Goal: Transaction & Acquisition: Purchase product/service

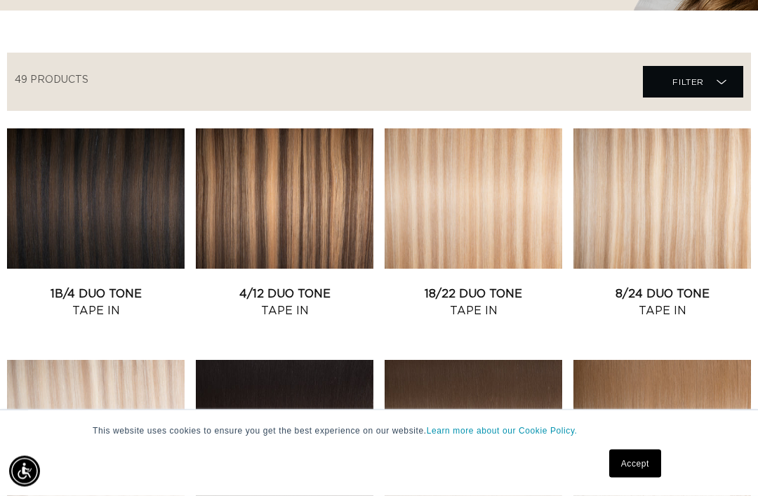
scroll to position [472, 0]
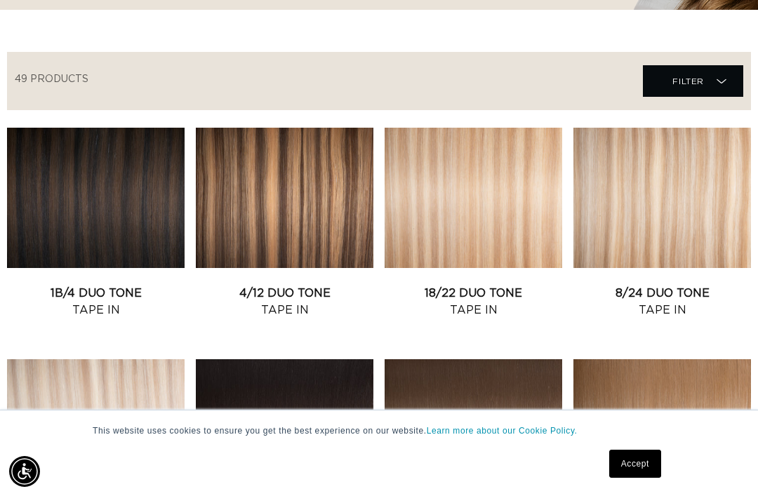
click at [89, 285] on link "1B/4 Duo Tone Tape In" at bounding box center [96, 302] width 178 height 34
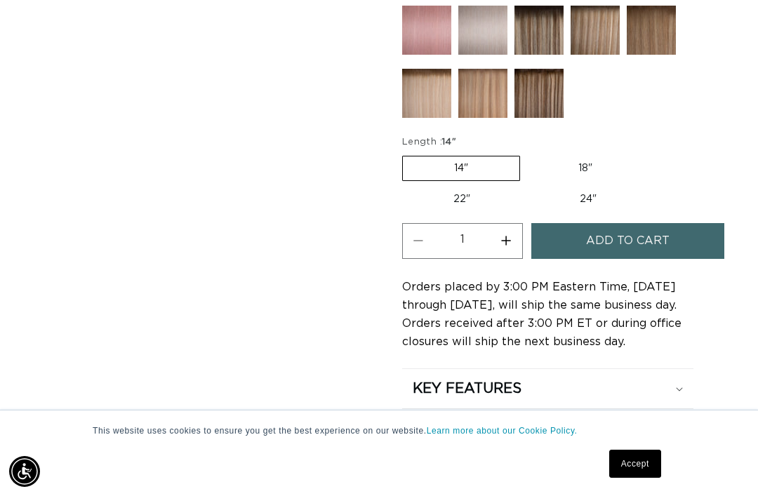
scroll to position [0, 1317]
click at [469, 187] on label "22" Variant sold out or unavailable" at bounding box center [461, 199] width 119 height 24
click at [651, 154] on input "22" Variant sold out or unavailable" at bounding box center [651, 153] width 1 height 1
radio input "true"
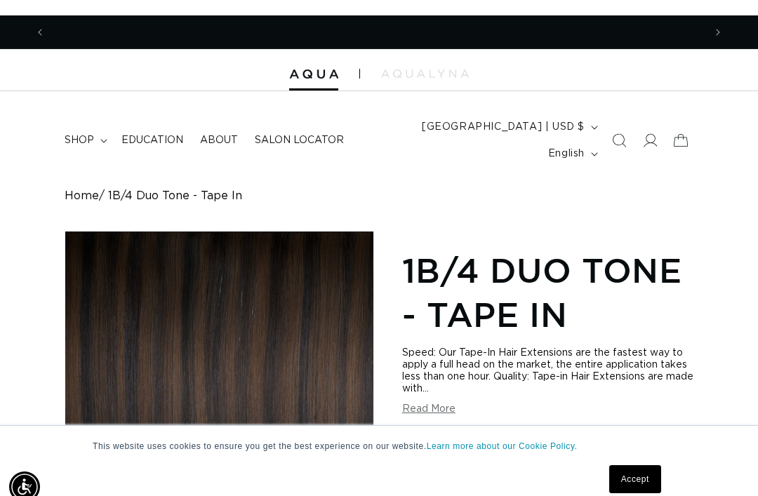
scroll to position [0, 658]
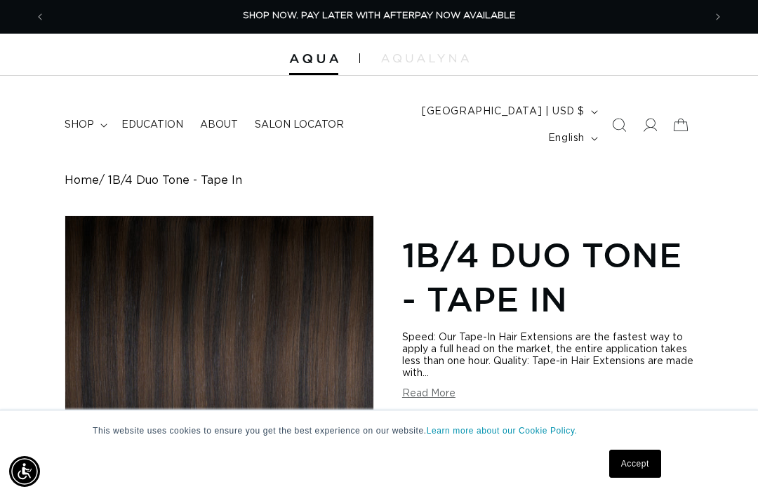
click at [101, 117] on summary "shop" at bounding box center [84, 124] width 57 height 29
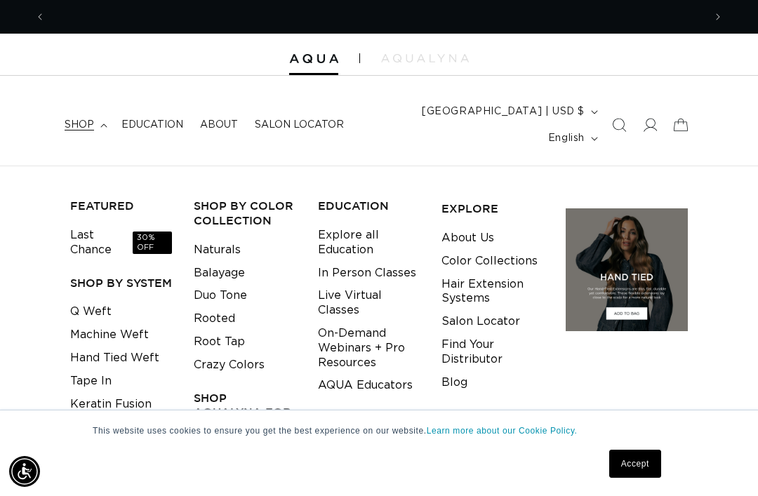
scroll to position [0, 1317]
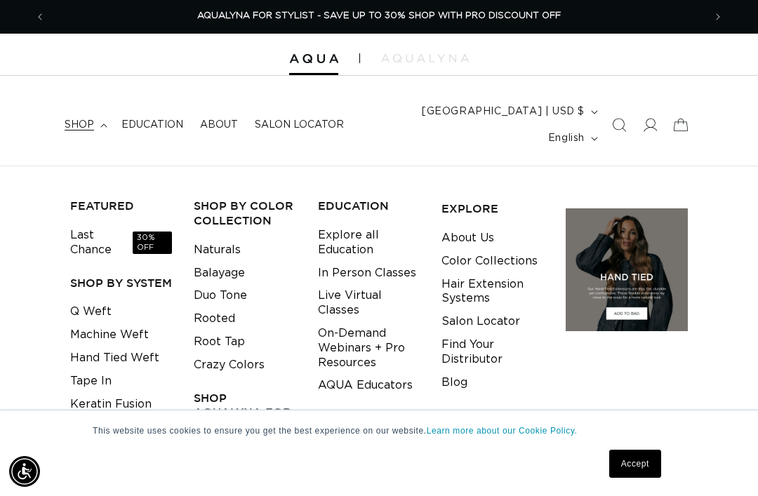
click at [70, 416] on link "Cylinder" at bounding box center [93, 427] width 46 height 23
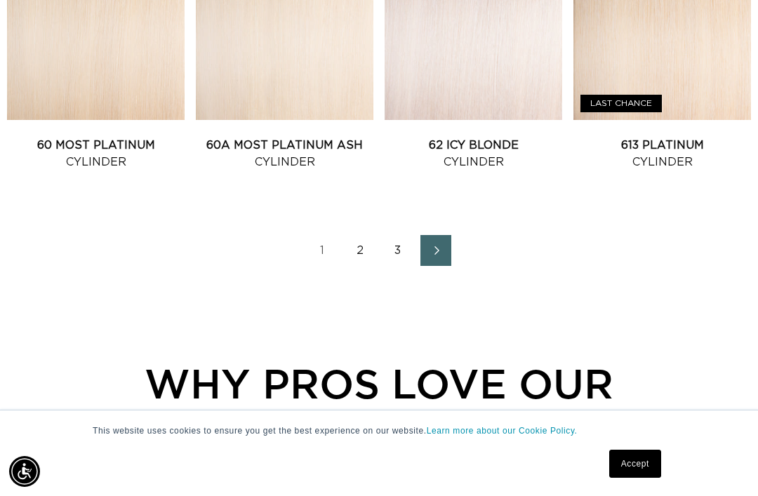
scroll to position [0, 1317]
click at [430, 241] on link "Next page" at bounding box center [435, 250] width 31 height 31
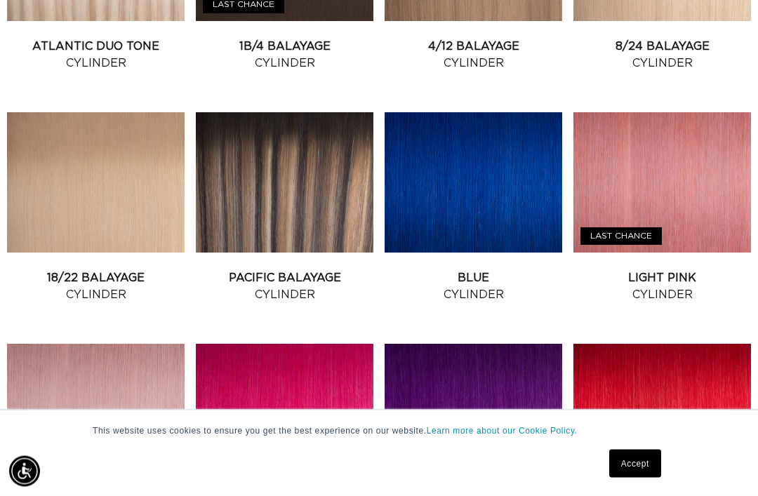
scroll to position [950, 0]
click at [248, 270] on link "Pacific Balayage Cylinder" at bounding box center [285, 287] width 178 height 34
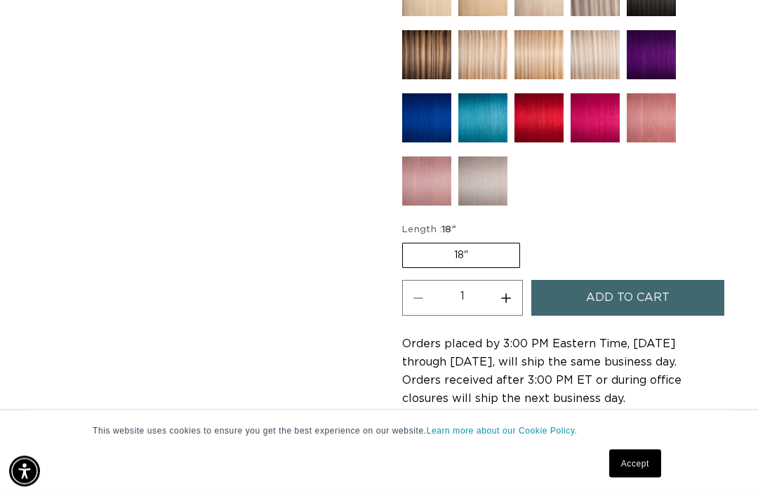
scroll to position [868, 0]
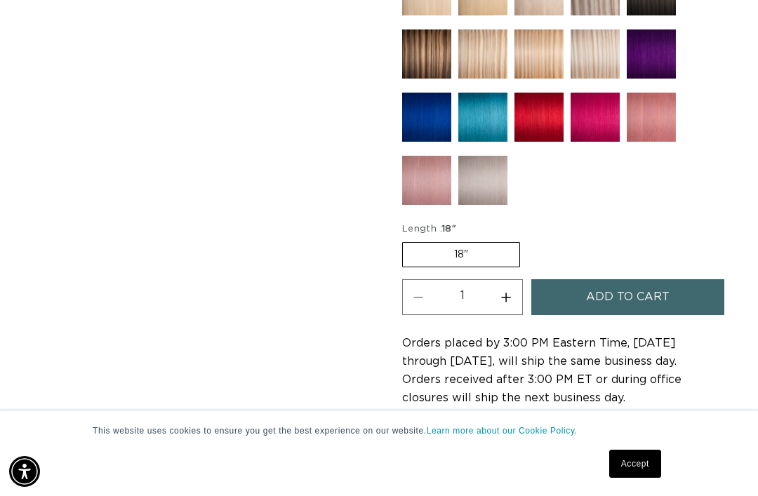
click at [432, 242] on label "18" Variant sold out or unavailable" at bounding box center [461, 254] width 118 height 25
click at [406, 240] on input "18" Variant sold out or unavailable" at bounding box center [406, 239] width 1 height 1
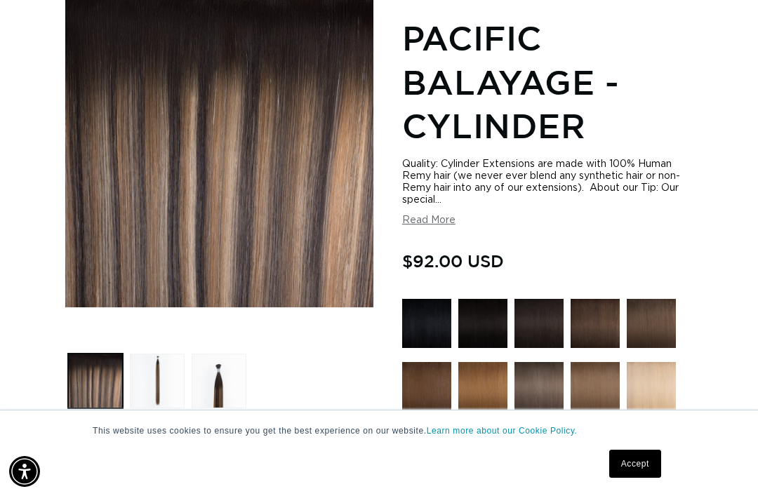
scroll to position [228, 0]
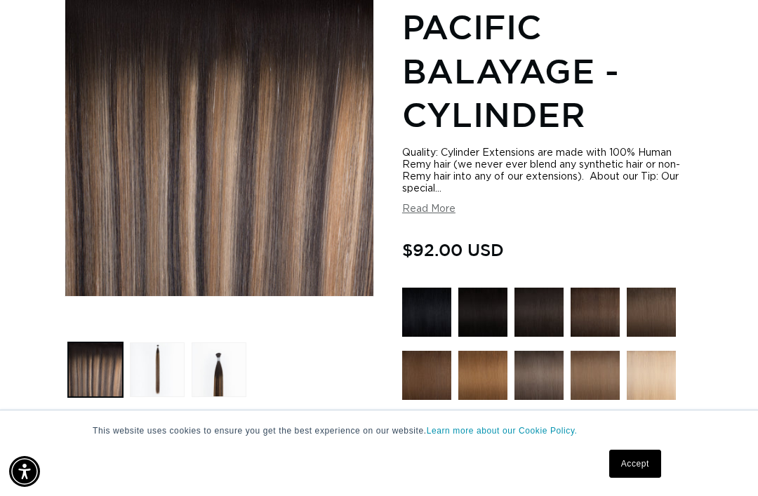
click at [158, 343] on button "Load image 2 in gallery view" at bounding box center [157, 370] width 55 height 55
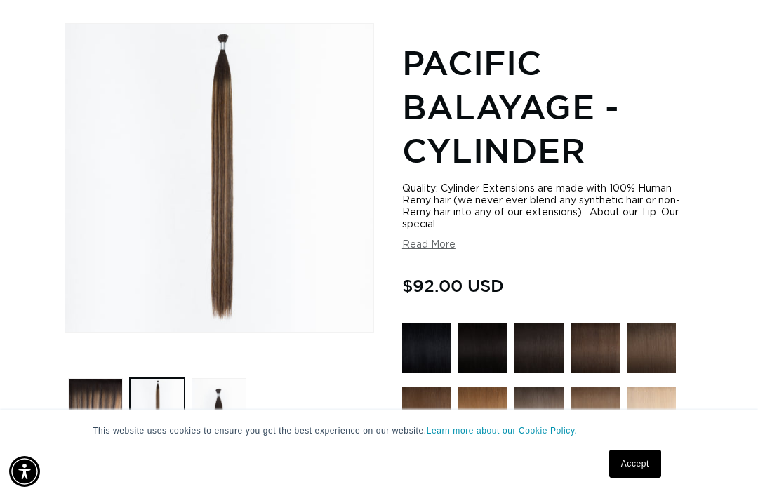
scroll to position [0, 0]
click at [213, 381] on button "Load image 3 in gallery view" at bounding box center [219, 405] width 55 height 55
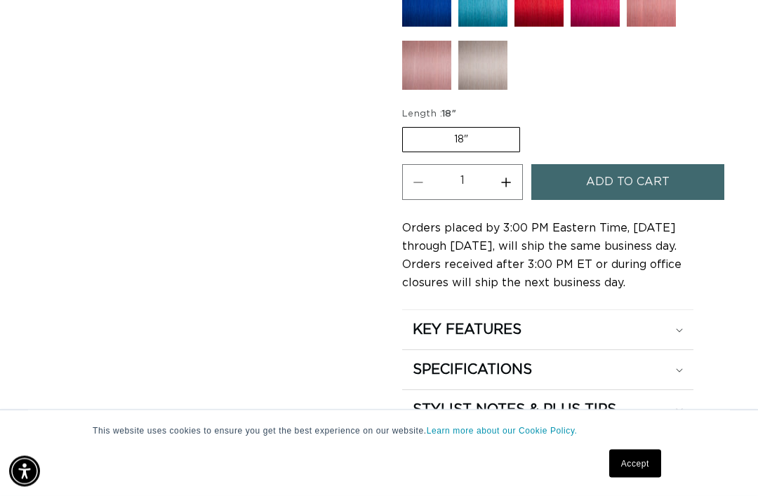
scroll to position [983, 0]
click at [675, 168] on button "Add to cart" at bounding box center [628, 182] width 194 height 36
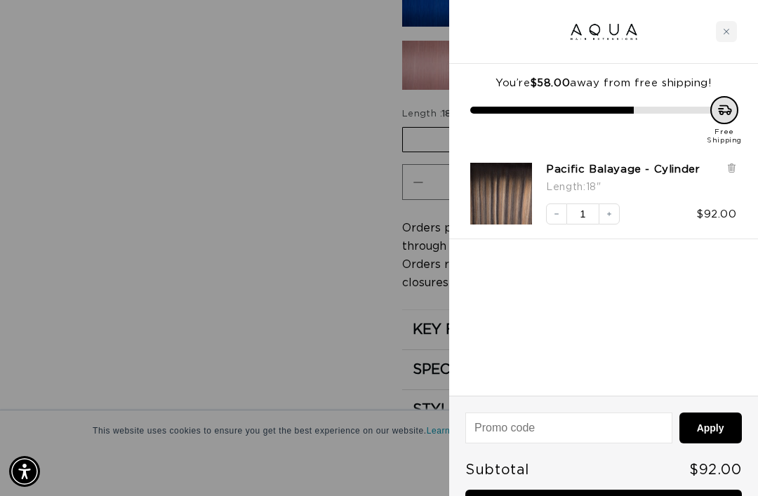
scroll to position [0, 1317]
click at [585, 425] on input at bounding box center [569, 427] width 206 height 29
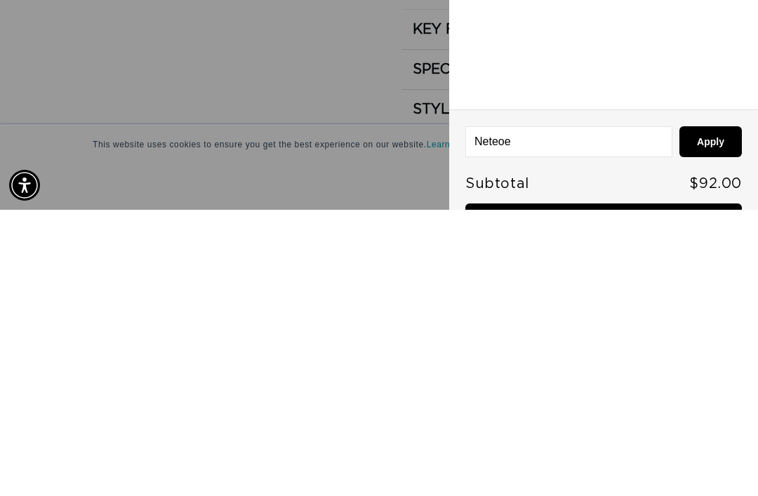
scroll to position [0, 0]
type input "Neteoetyr"
click at [714, 413] on button "Apply" at bounding box center [710, 428] width 62 height 31
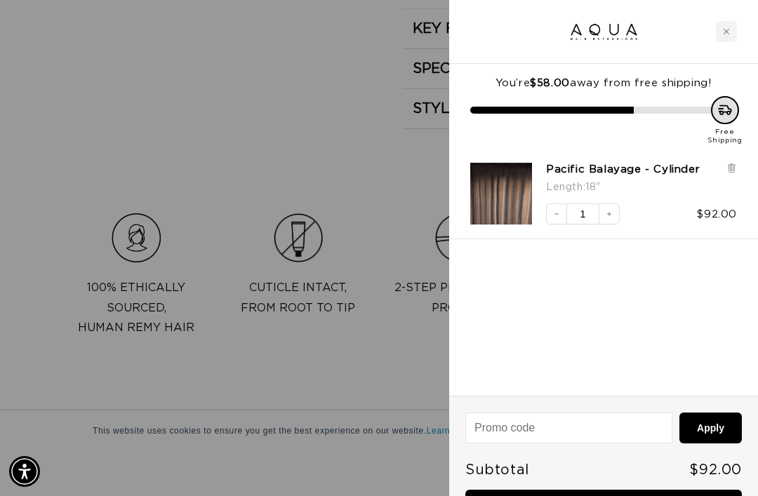
click at [559, 437] on input at bounding box center [569, 427] width 206 height 29
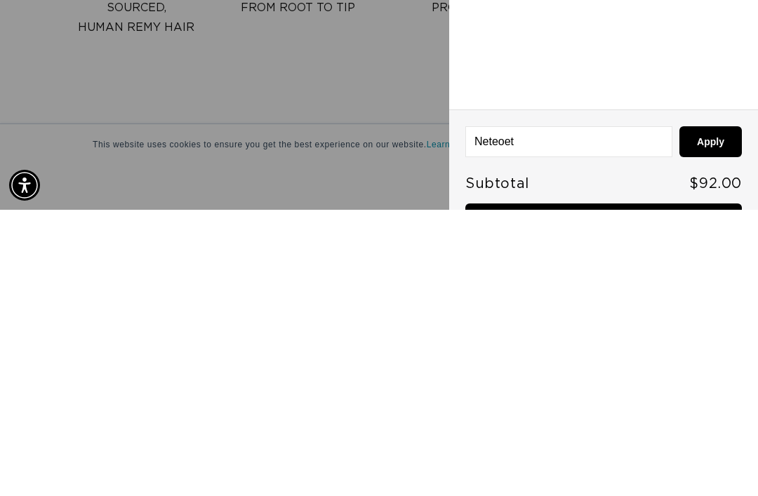
scroll to position [0, 1317]
type input "Neteoetyr"
click at [710, 413] on button "Apply" at bounding box center [710, 428] width 62 height 31
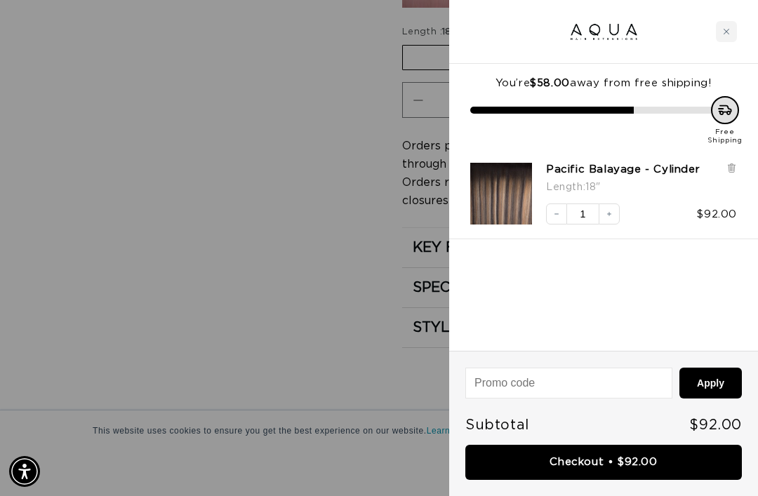
scroll to position [0, 658]
click at [570, 387] on input at bounding box center [569, 383] width 206 height 29
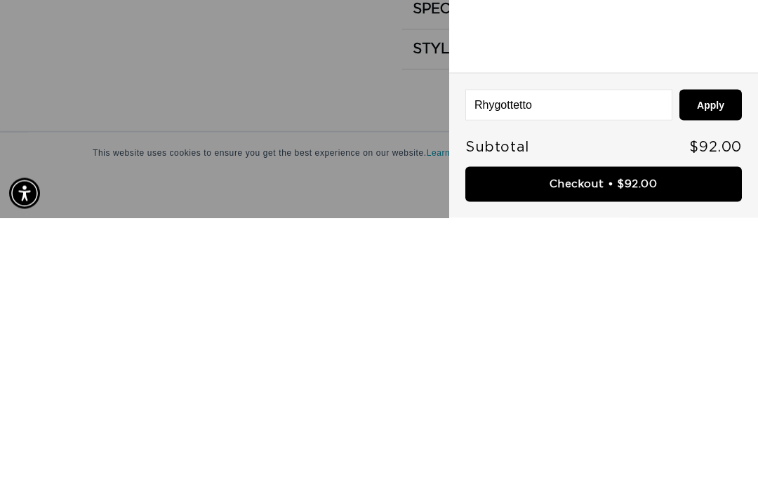
scroll to position [0, 0]
type input "Rhygottetto"
click at [715, 368] on button "Apply" at bounding box center [710, 383] width 62 height 31
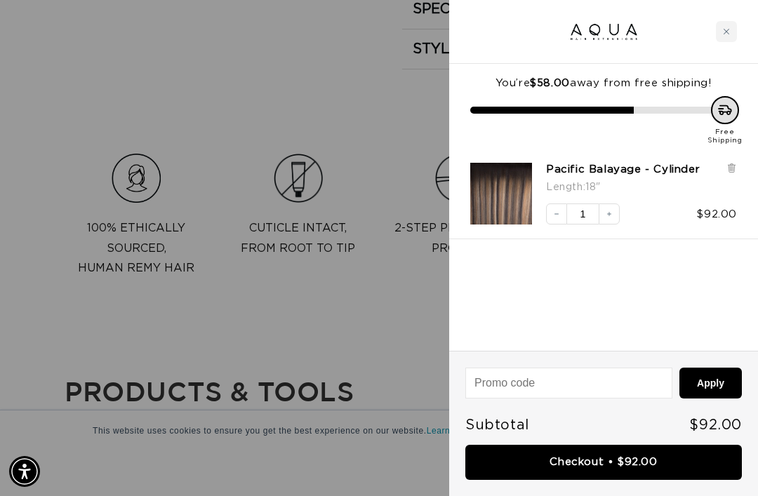
scroll to position [0, 658]
click at [612, 207] on button "Increase quantity" at bounding box center [609, 214] width 21 height 21
click at [92, 79] on div at bounding box center [379, 248] width 758 height 496
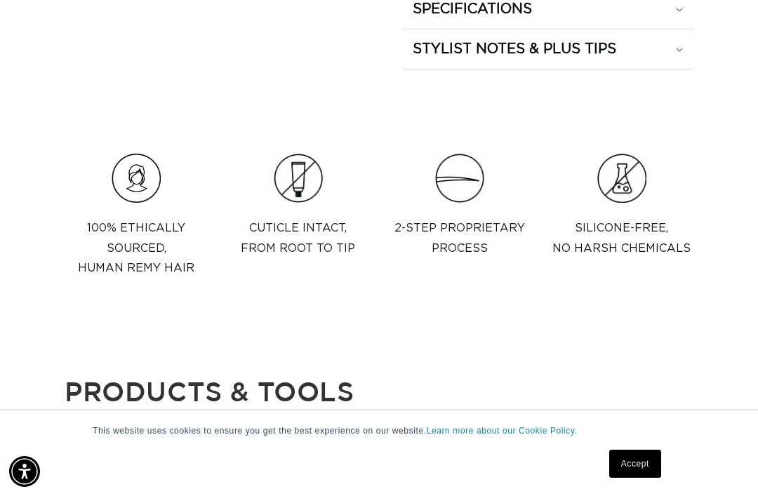
scroll to position [0, 658]
